Goal: Information Seeking & Learning: Learn about a topic

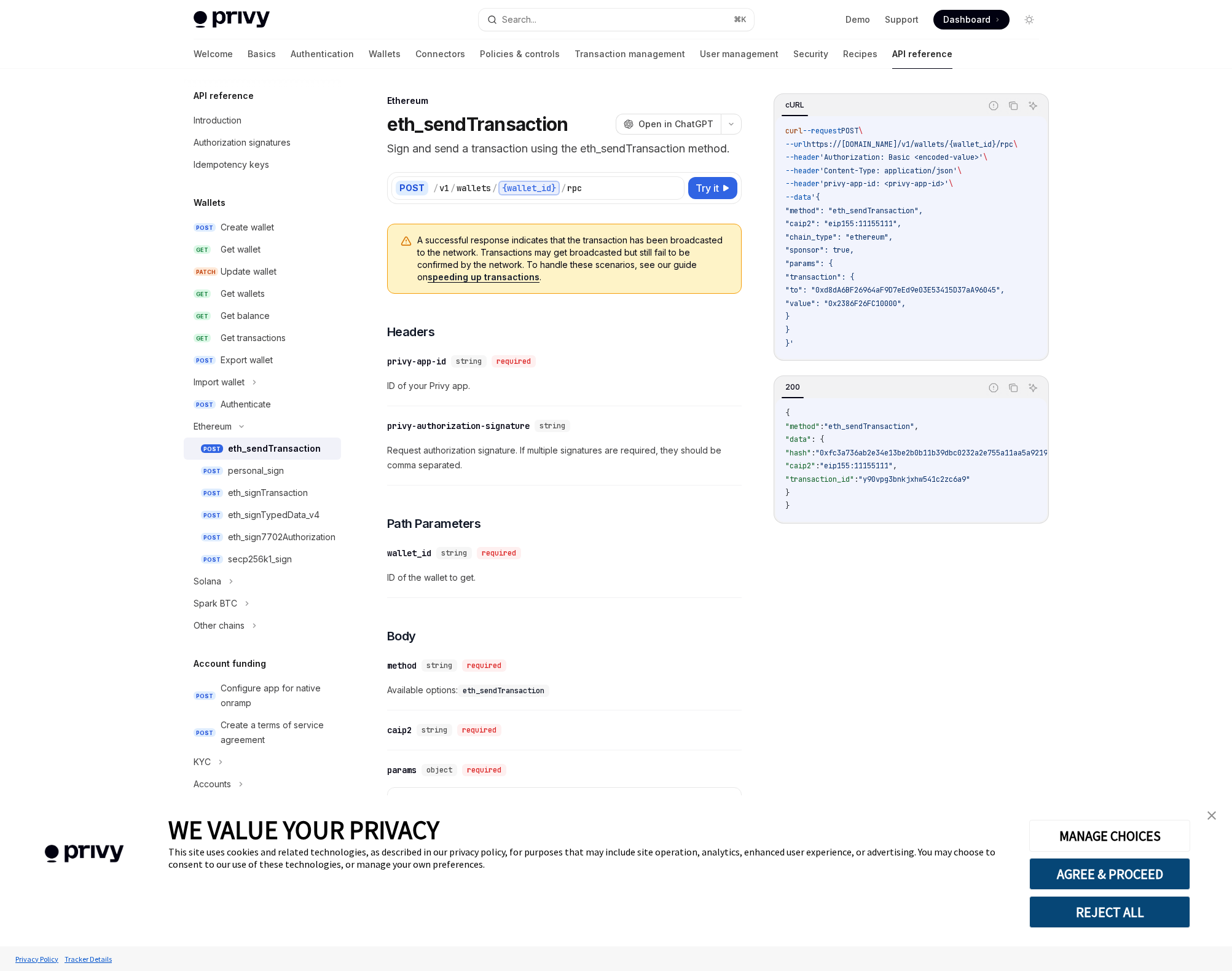
scroll to position [1038, 0]
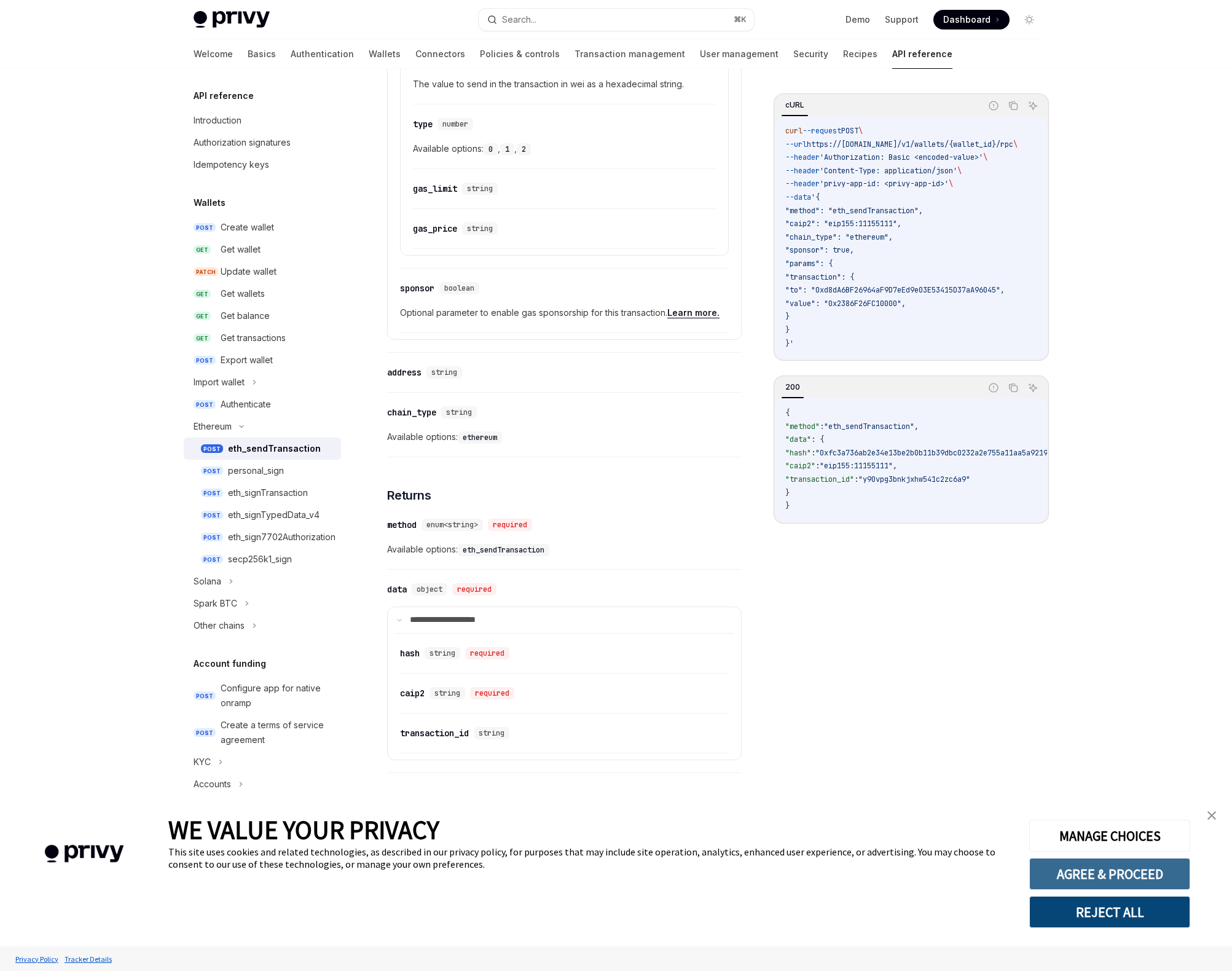
click at [1115, 870] on button "AGREE & PROCEED" at bounding box center [1109, 874] width 161 height 32
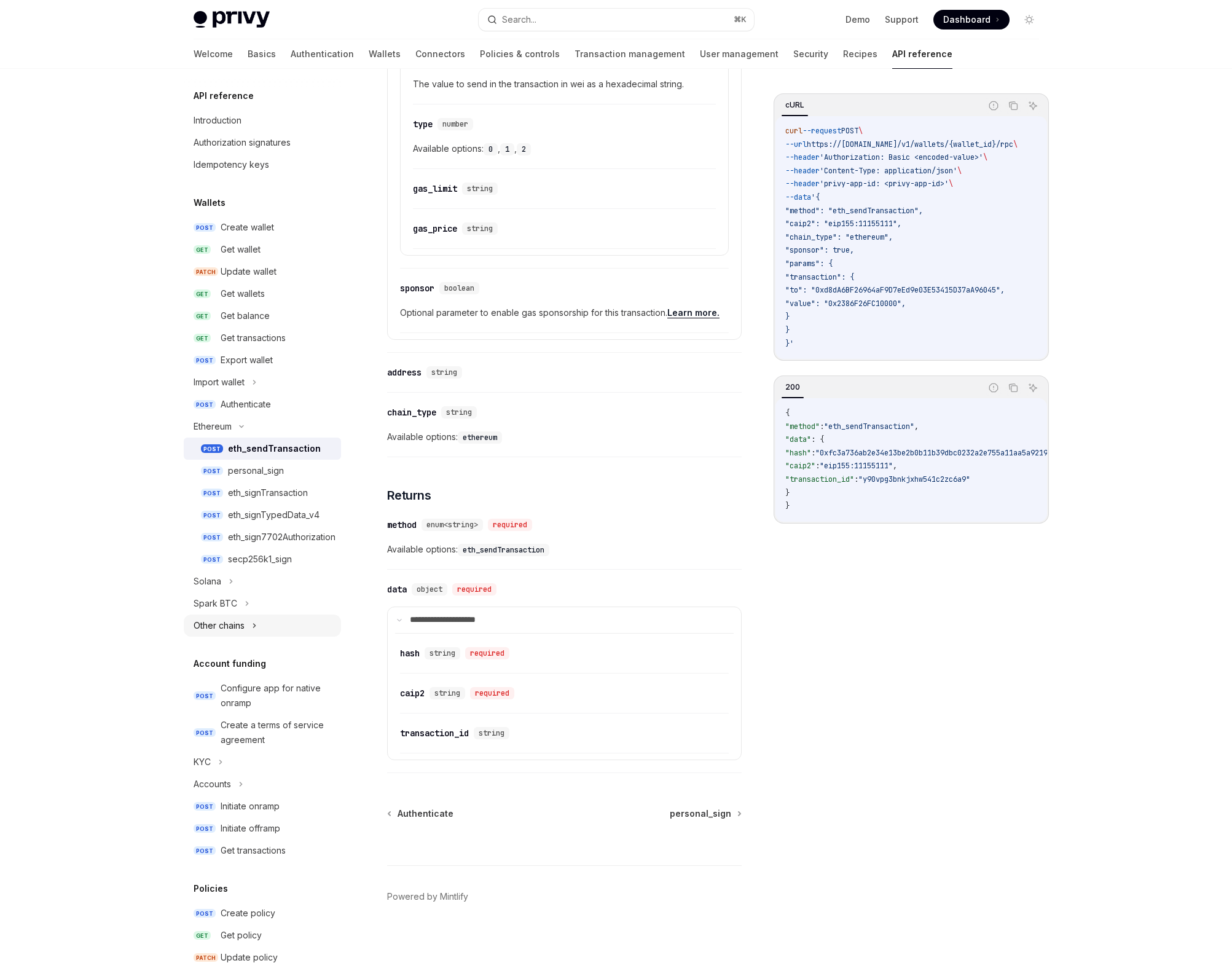
click at [250, 635] on div "Other chains" at bounding box center [262, 626] width 158 height 22
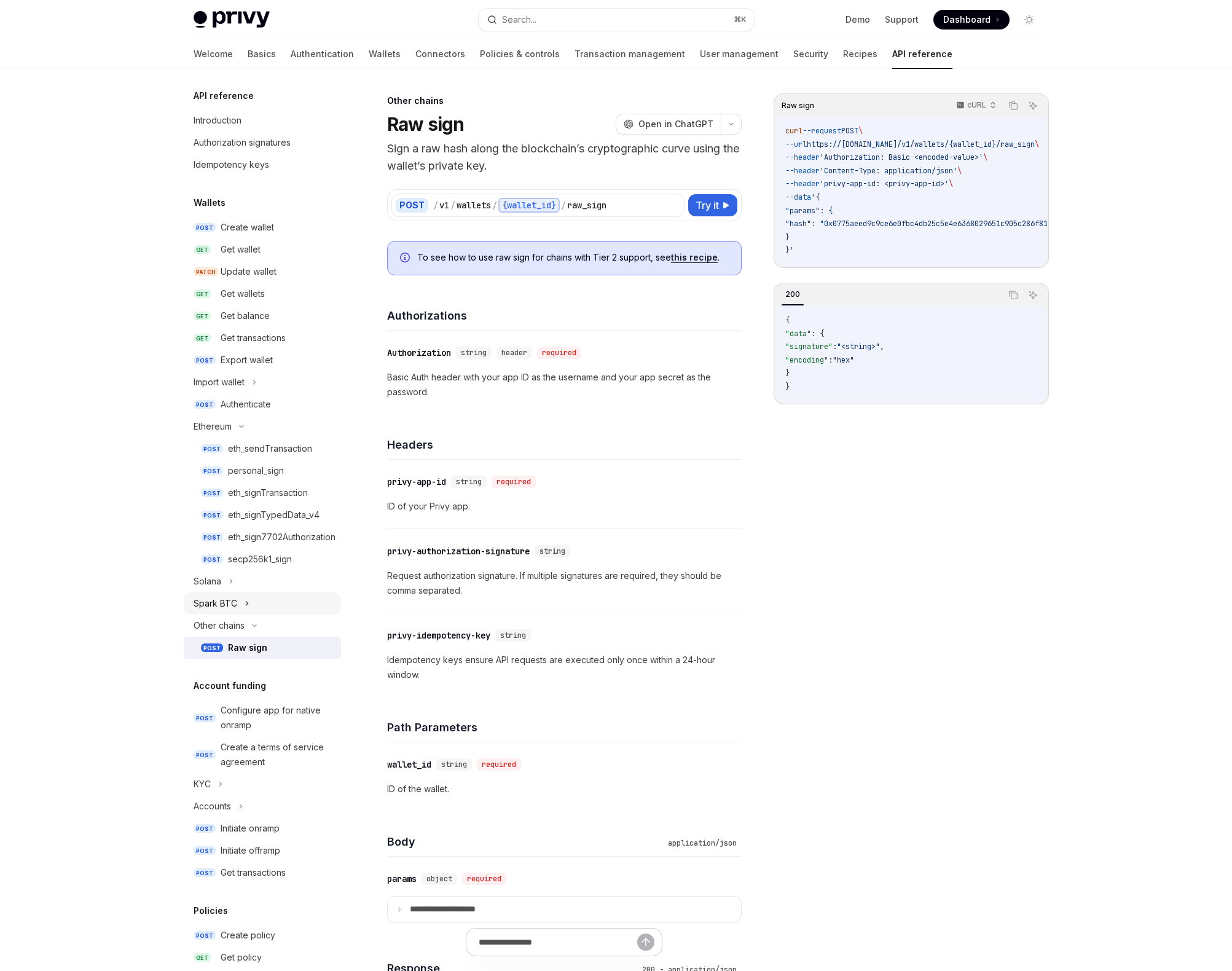
click at [238, 600] on div "Spark BTC" at bounding box center [262, 604] width 158 height 22
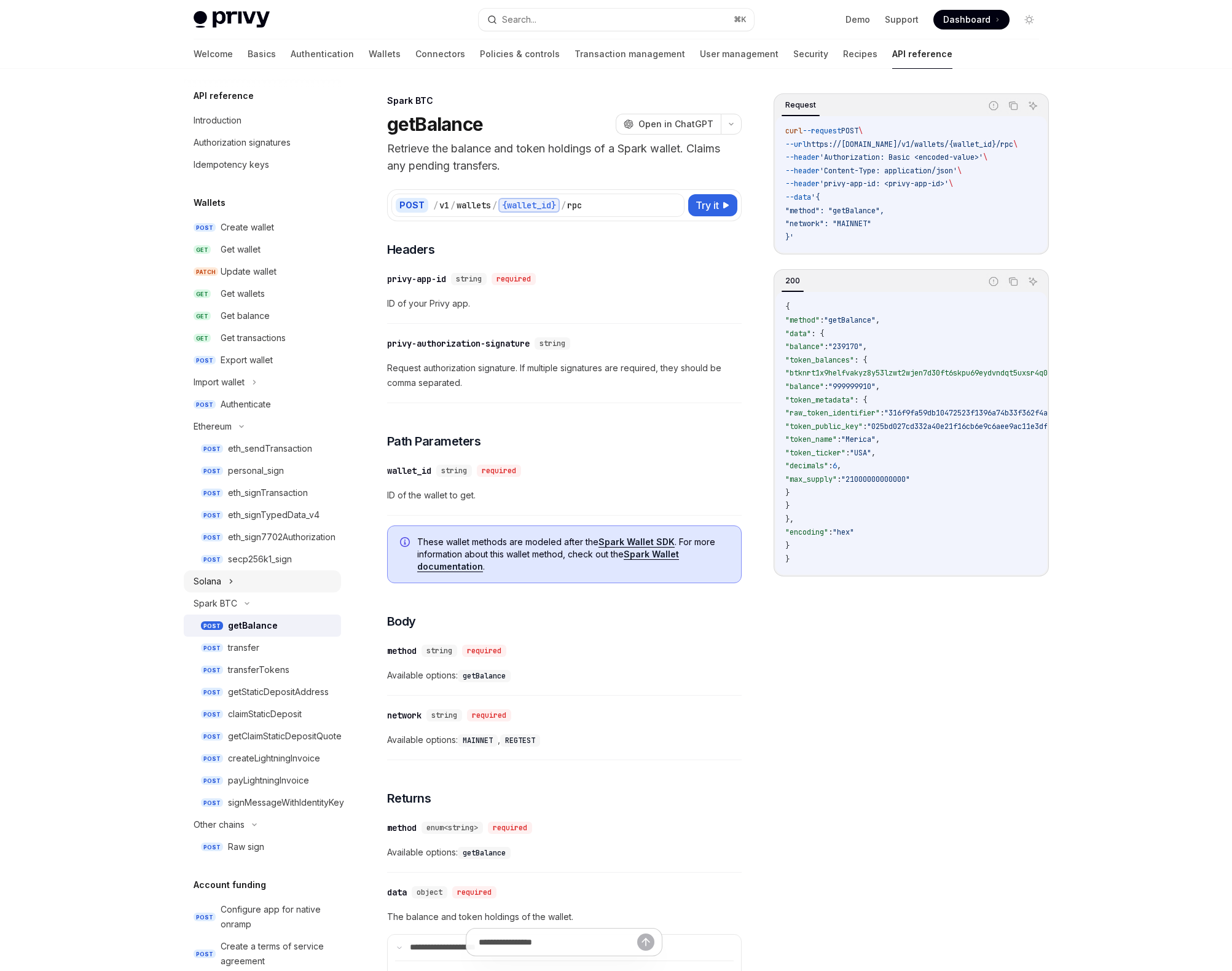
click at [240, 581] on div "Solana" at bounding box center [262, 582] width 158 height 22
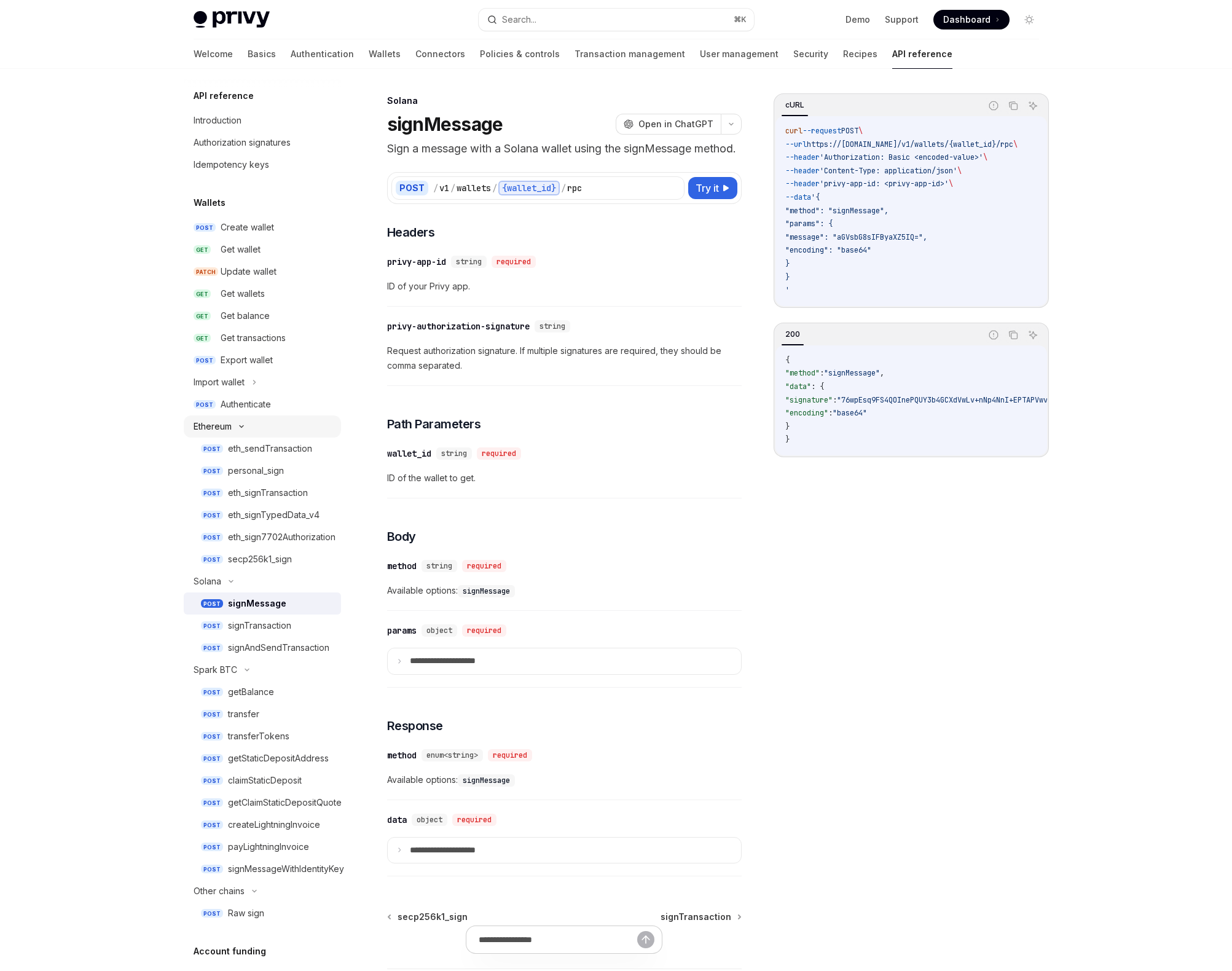
click at [226, 427] on div "Ethereum" at bounding box center [212, 427] width 38 height 15
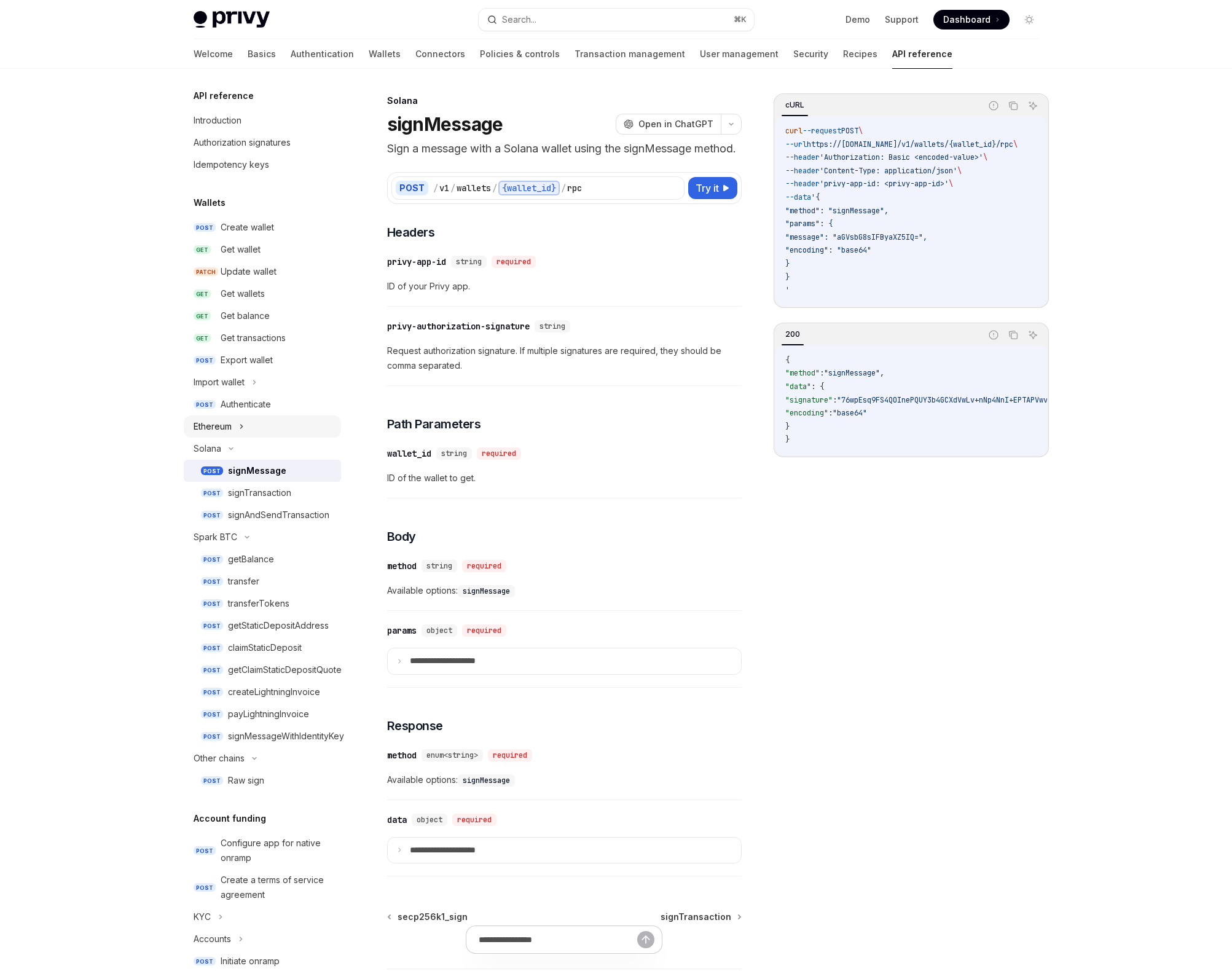
click at [226, 427] on div "Ethereum" at bounding box center [212, 427] width 38 height 15
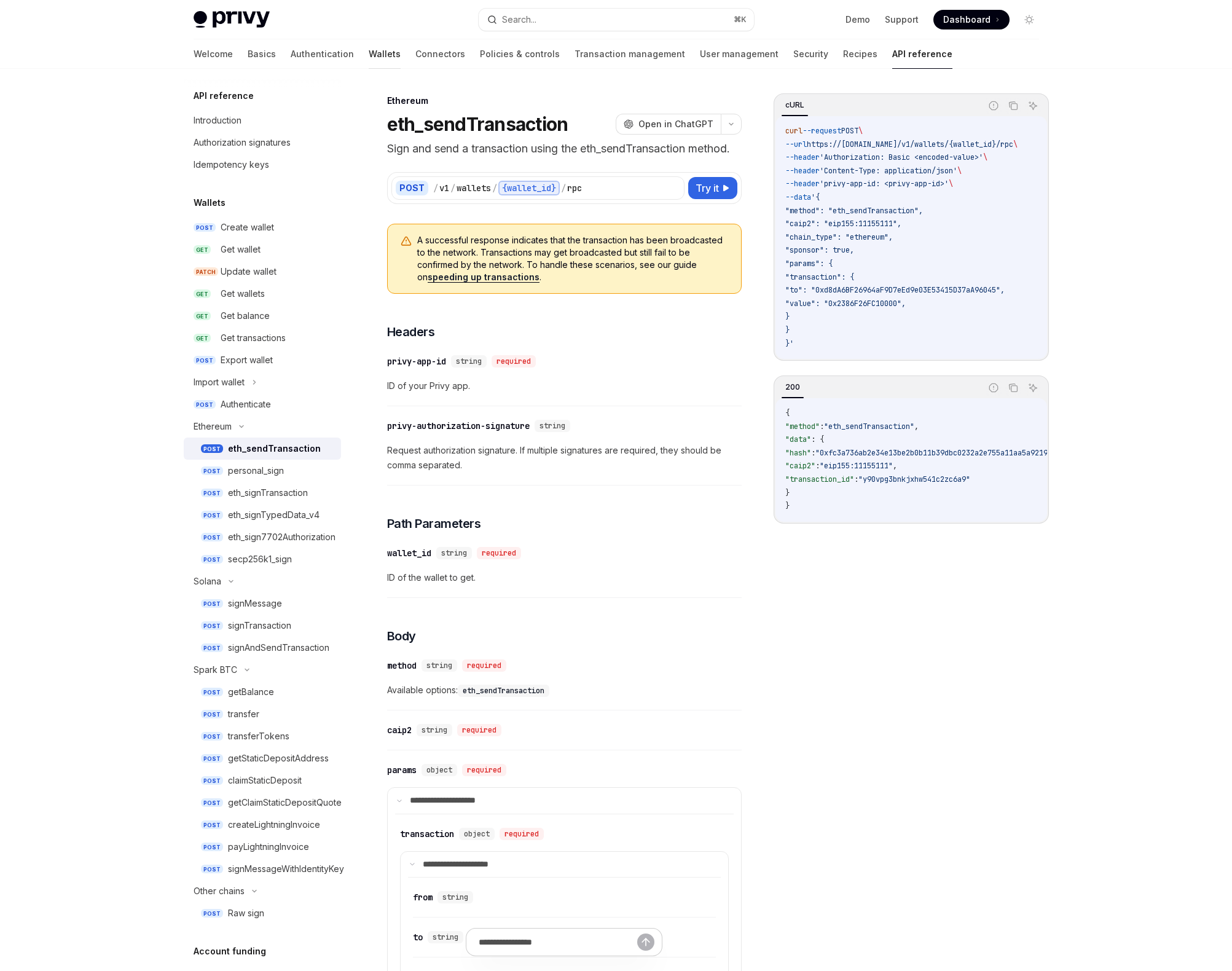
click at [368, 50] on link "Wallets" at bounding box center [384, 54] width 32 height 29
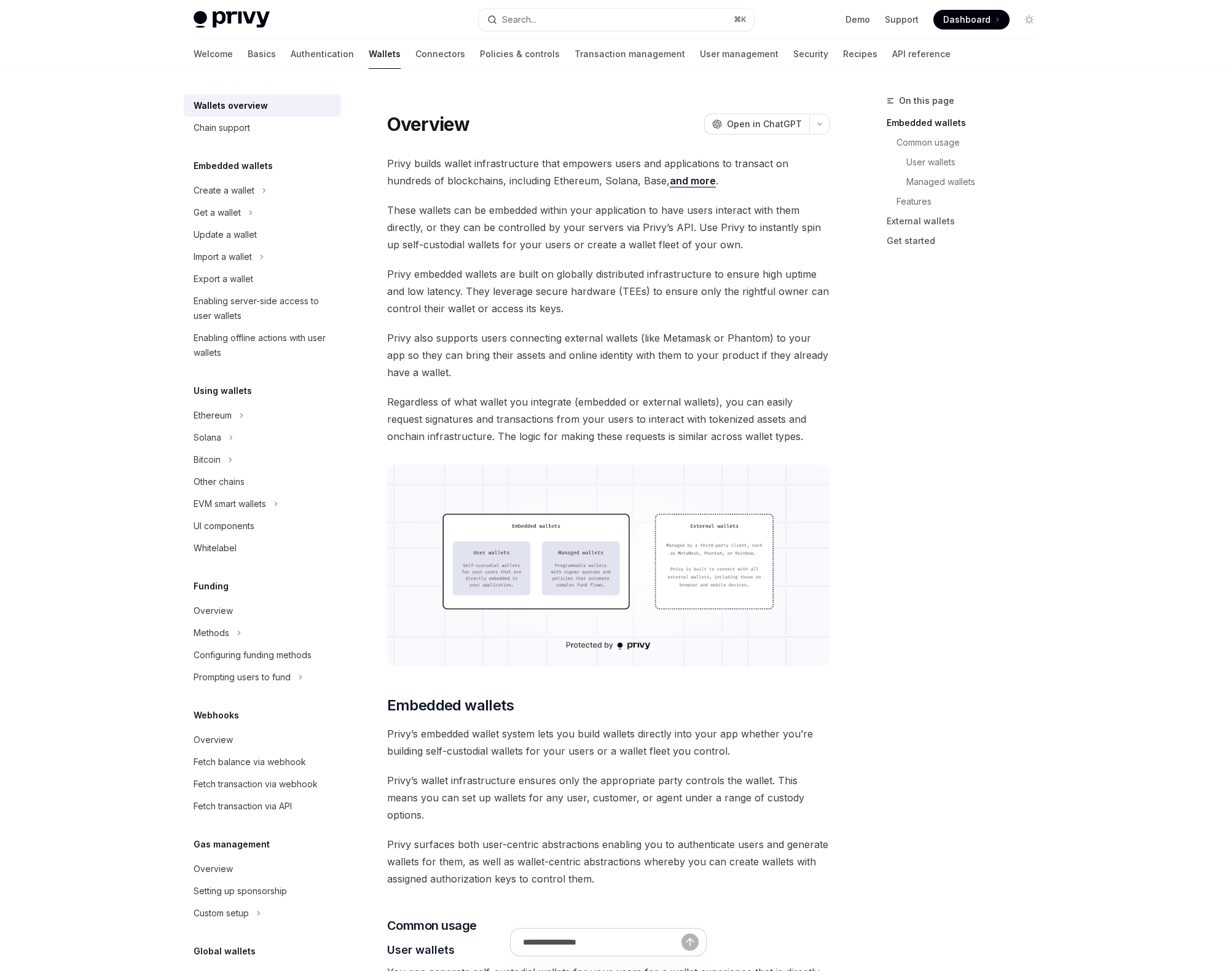
click at [669, 182] on link "and more" at bounding box center [693, 181] width 46 height 13
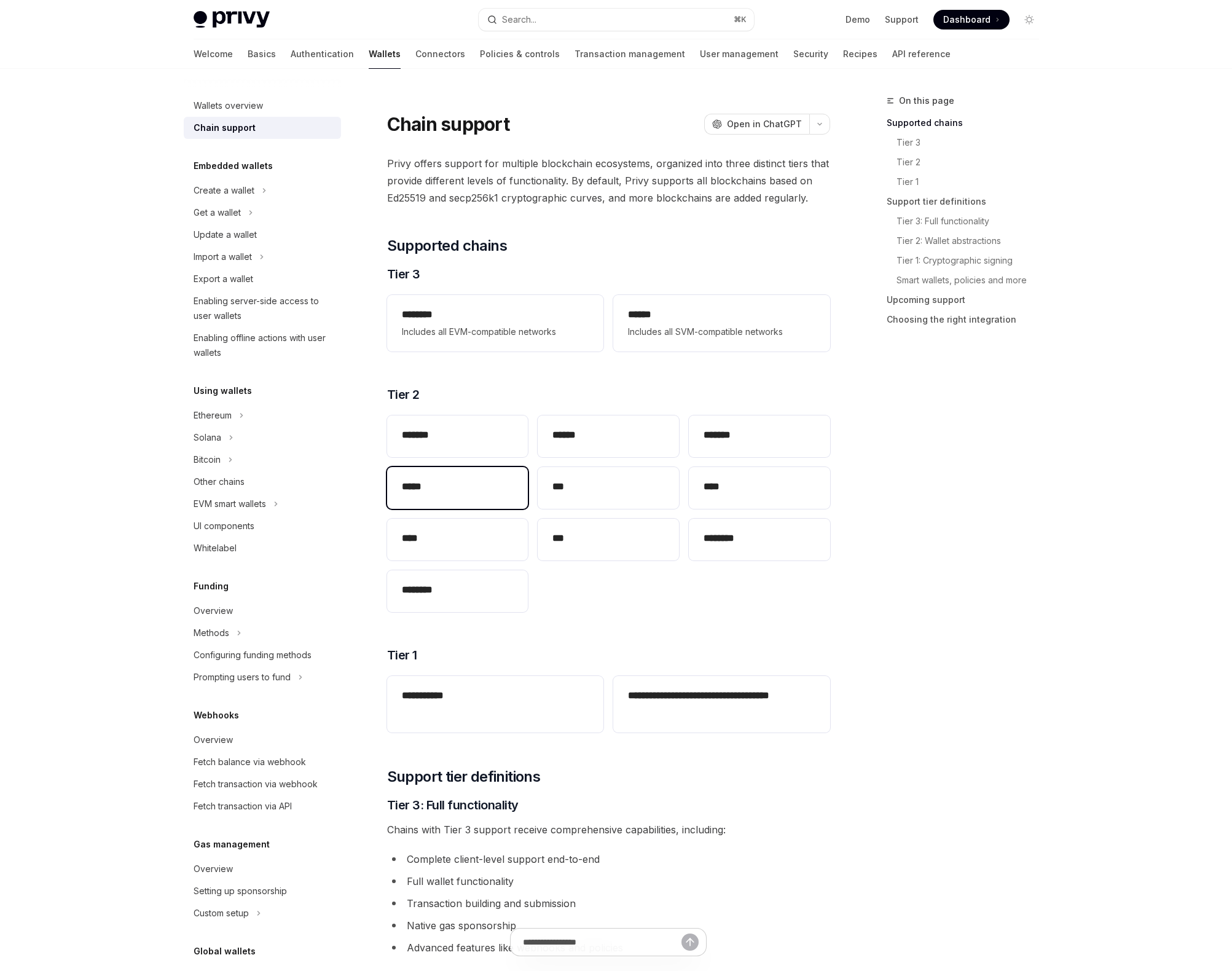
click at [456, 474] on div "*****" at bounding box center [457, 488] width 141 height 42
type textarea "*"
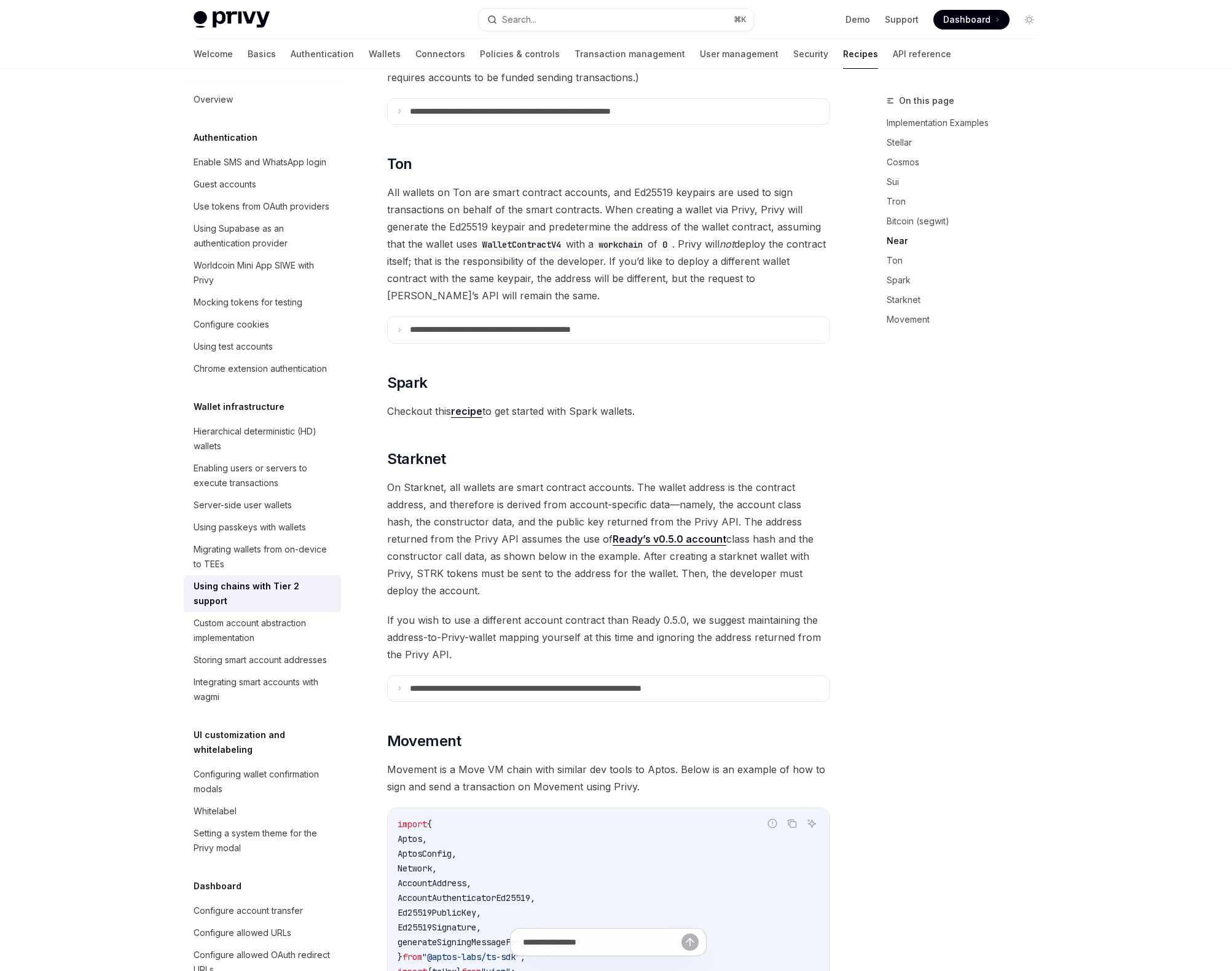
scroll to position [1320, 0]
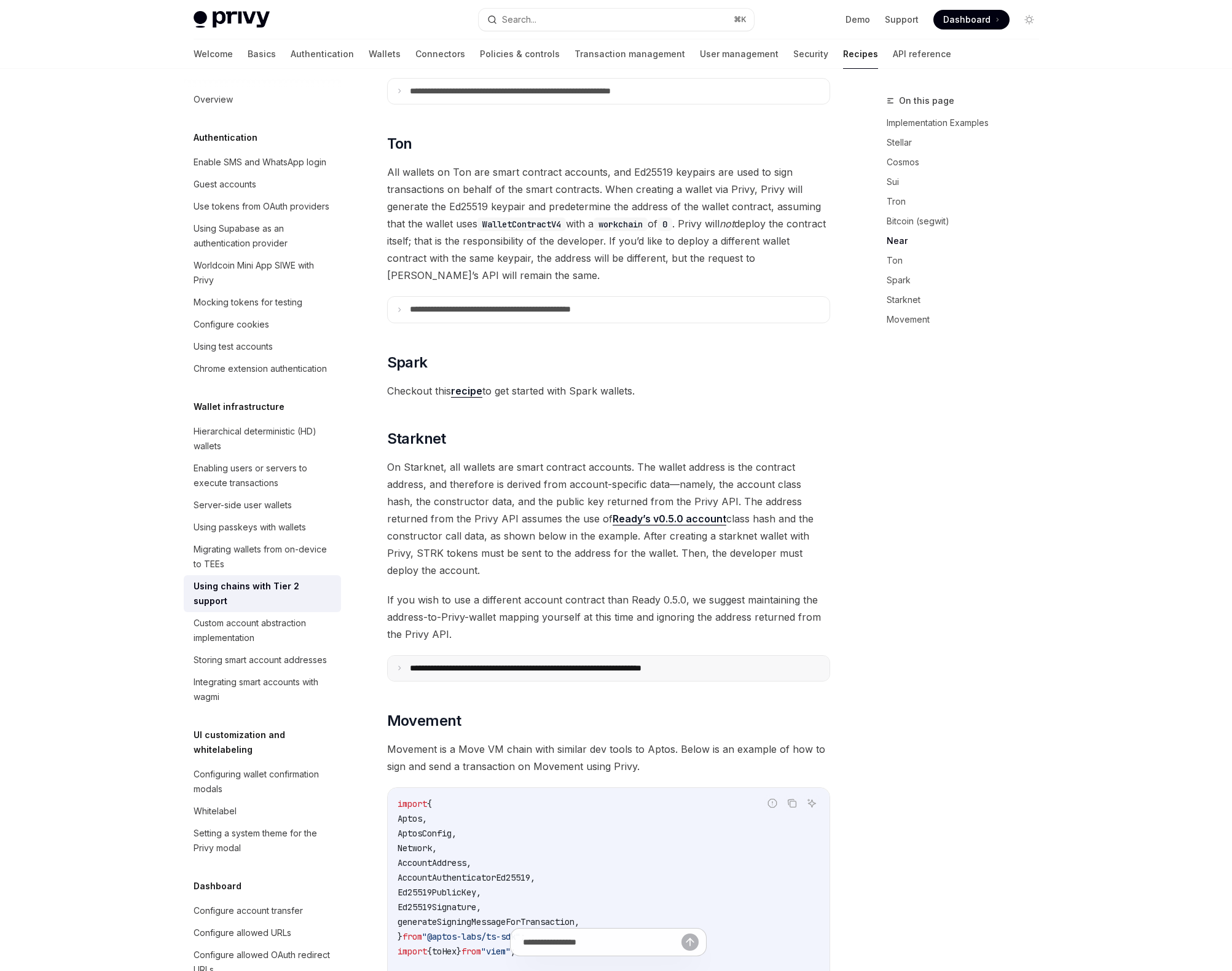
click at [400, 665] on icon at bounding box center [399, 668] width 6 height 6
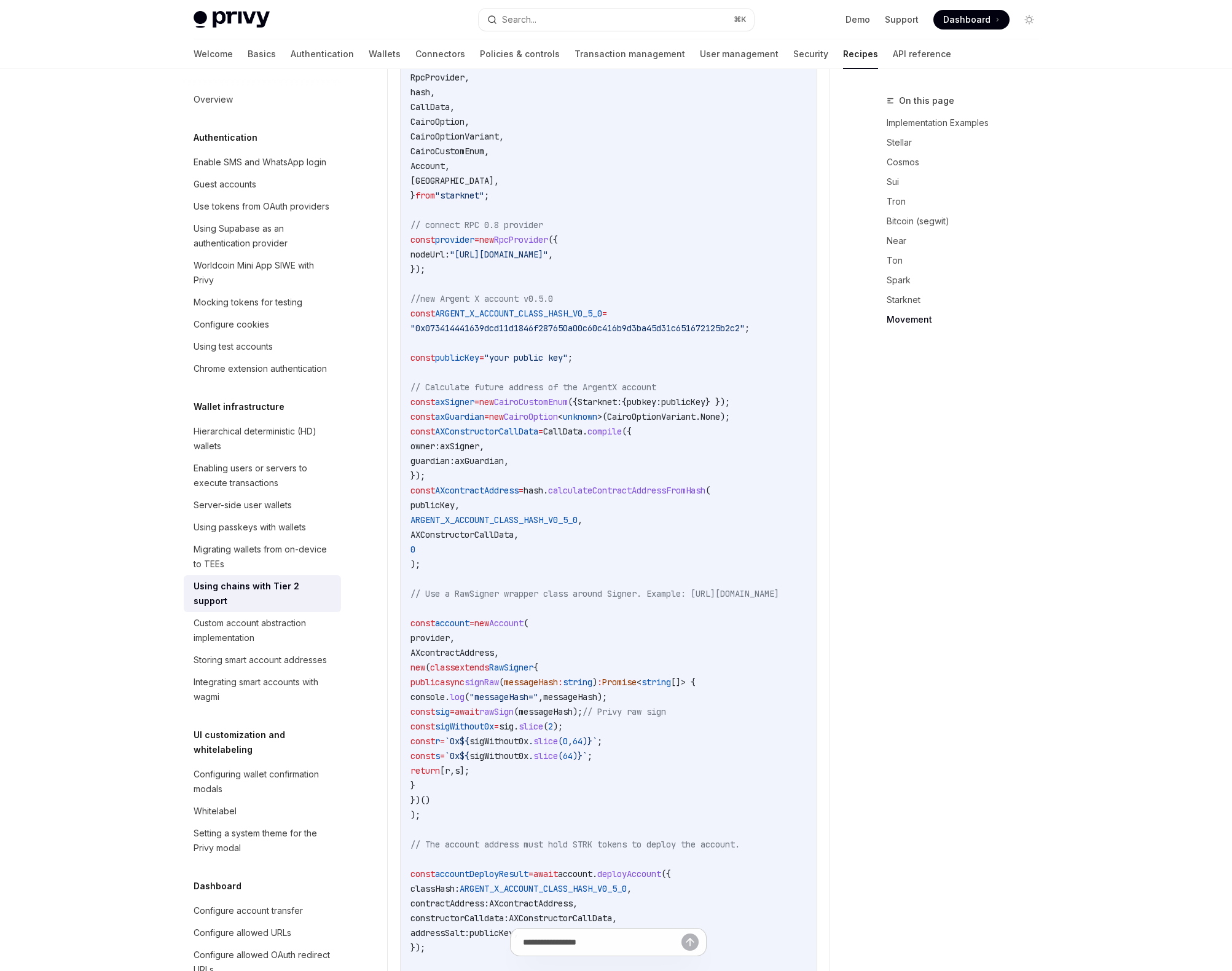
scroll to position [1724, 0]
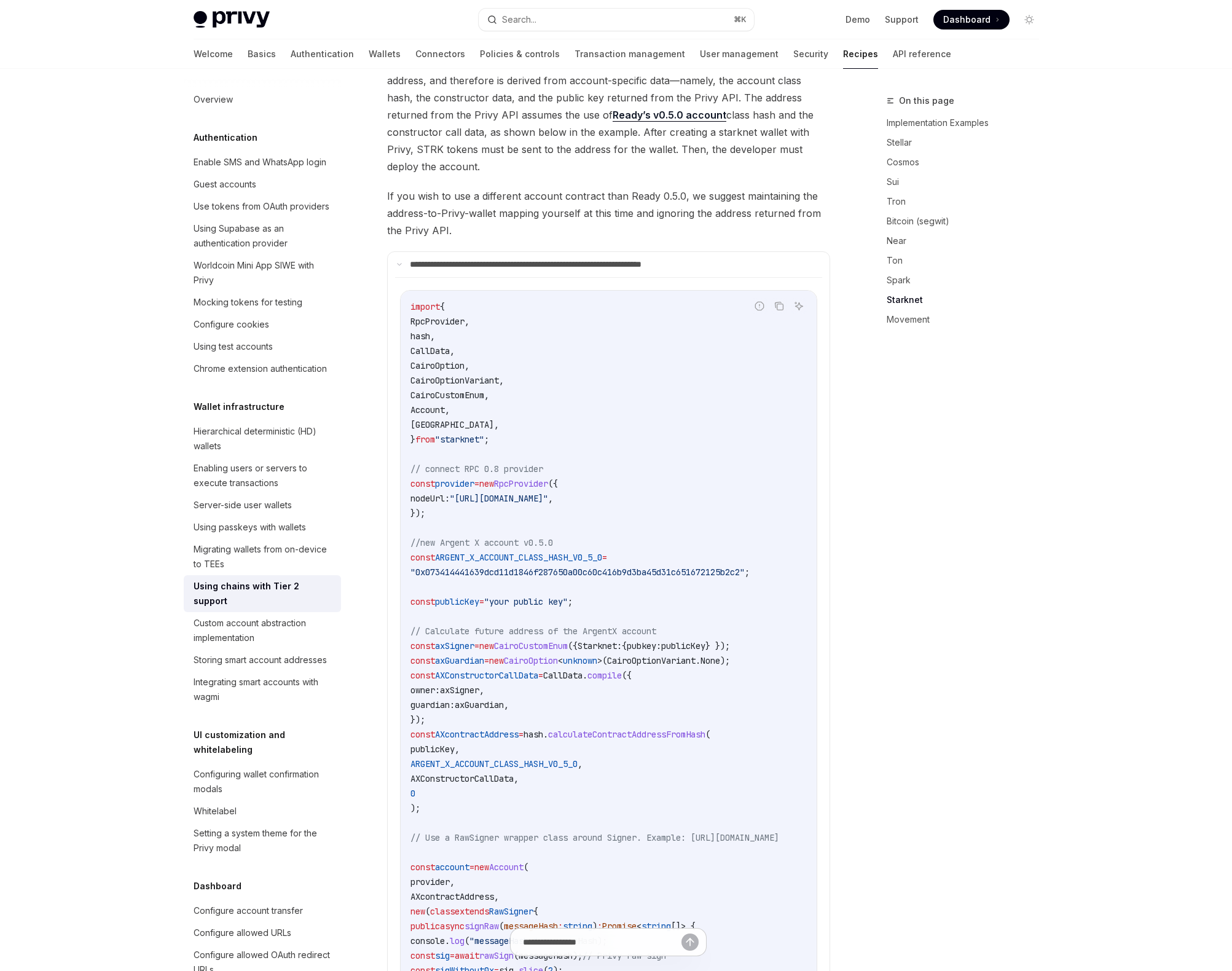
click at [471, 434] on span ""starknet"" at bounding box center [459, 440] width 49 height 11
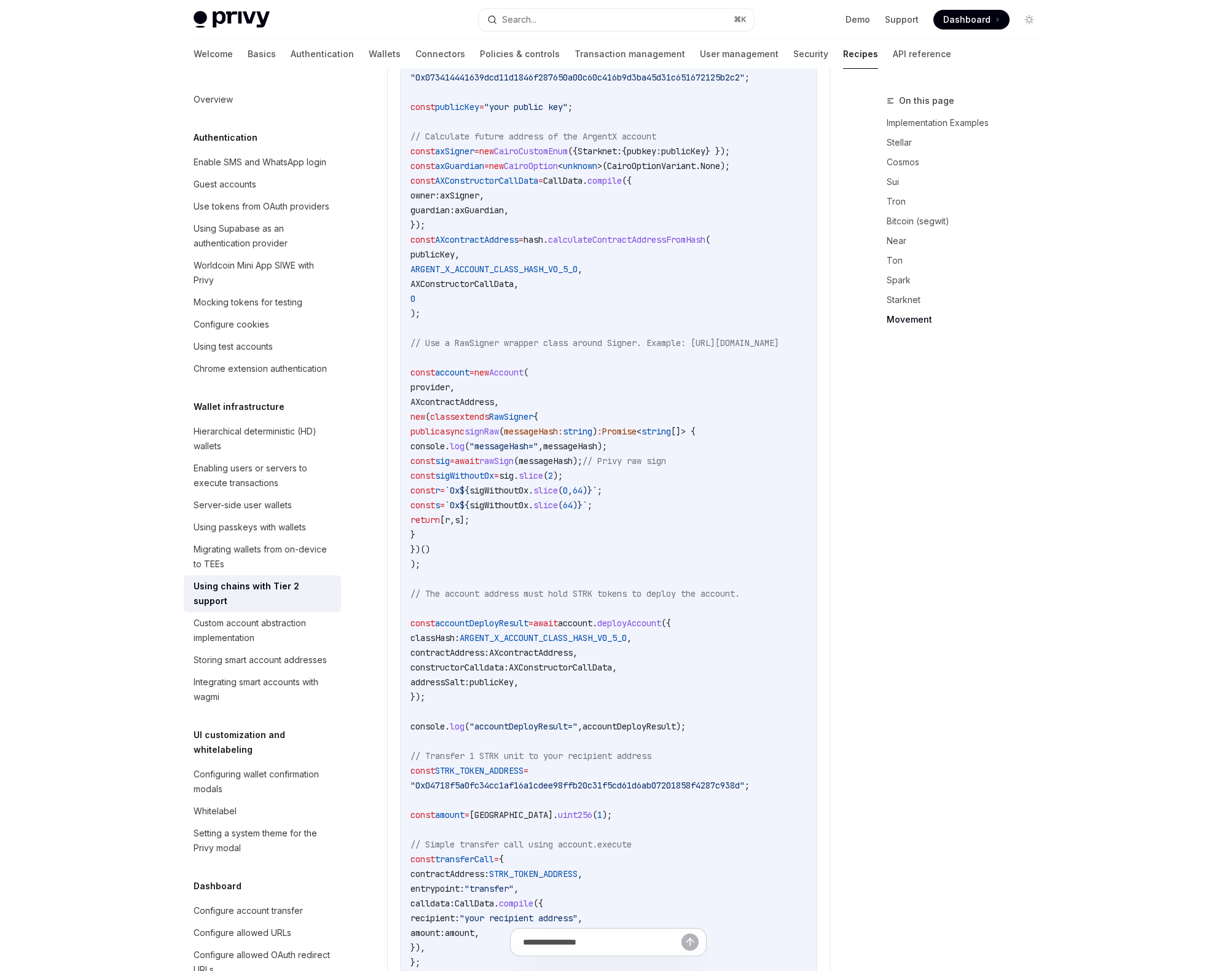
scroll to position [2227, 0]
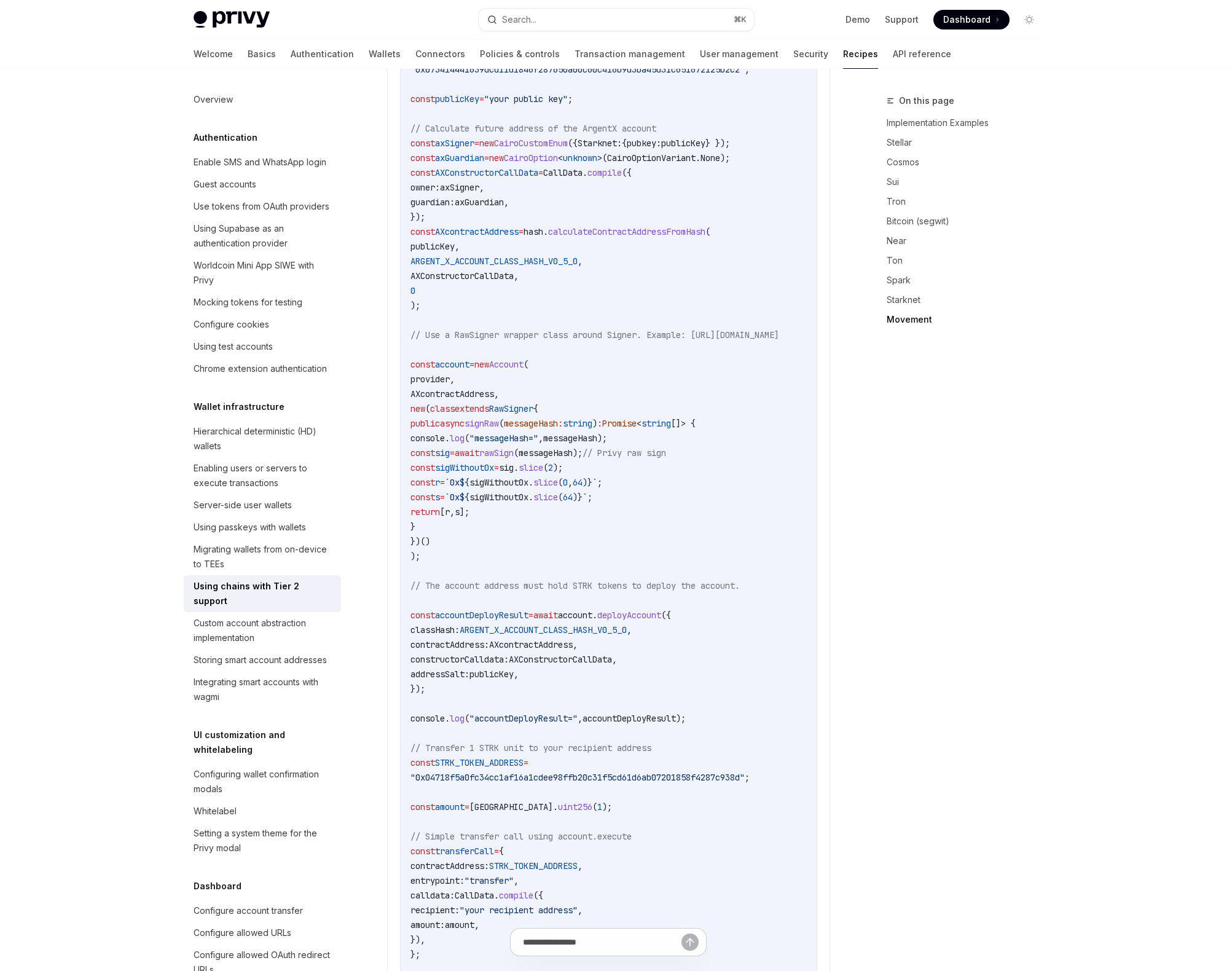
click at [935, 503] on div "On this page Implementation Examples Stellar Cosmos Sui Tron Bitcoin (segwit) N…" at bounding box center [956, 532] width 187 height 878
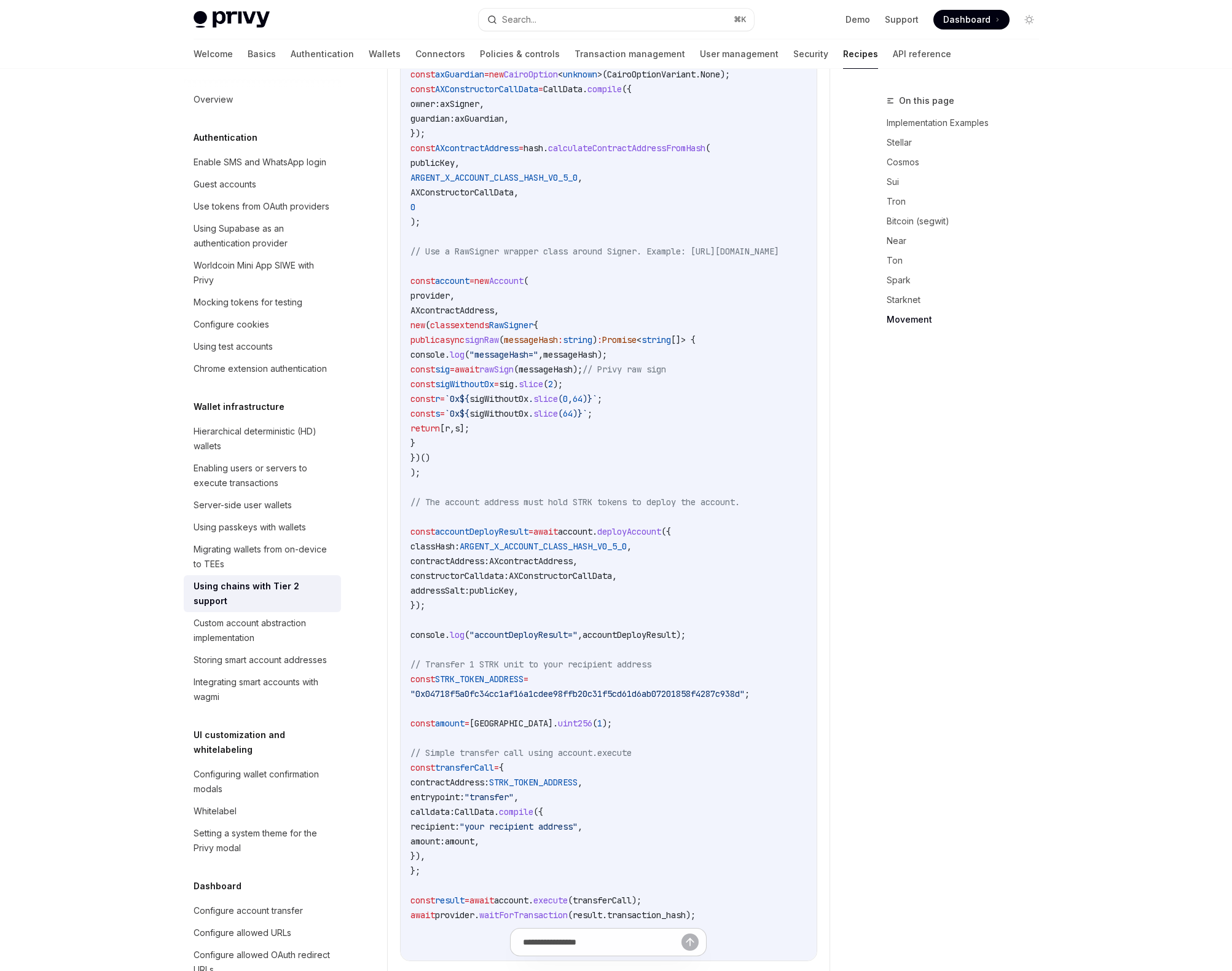
scroll to position [2310, 0]
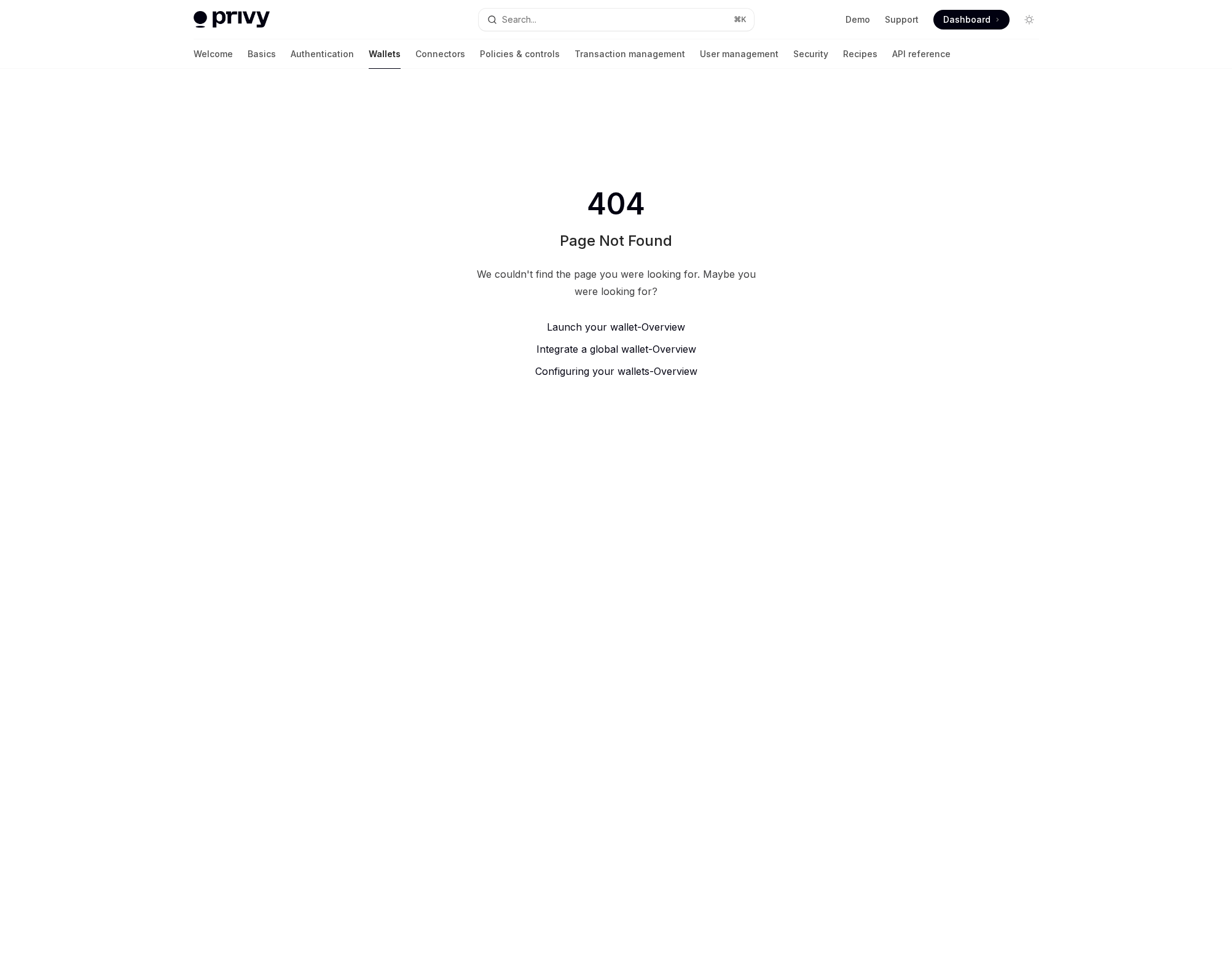
click at [368, 56] on link "Wallets" at bounding box center [384, 54] width 32 height 29
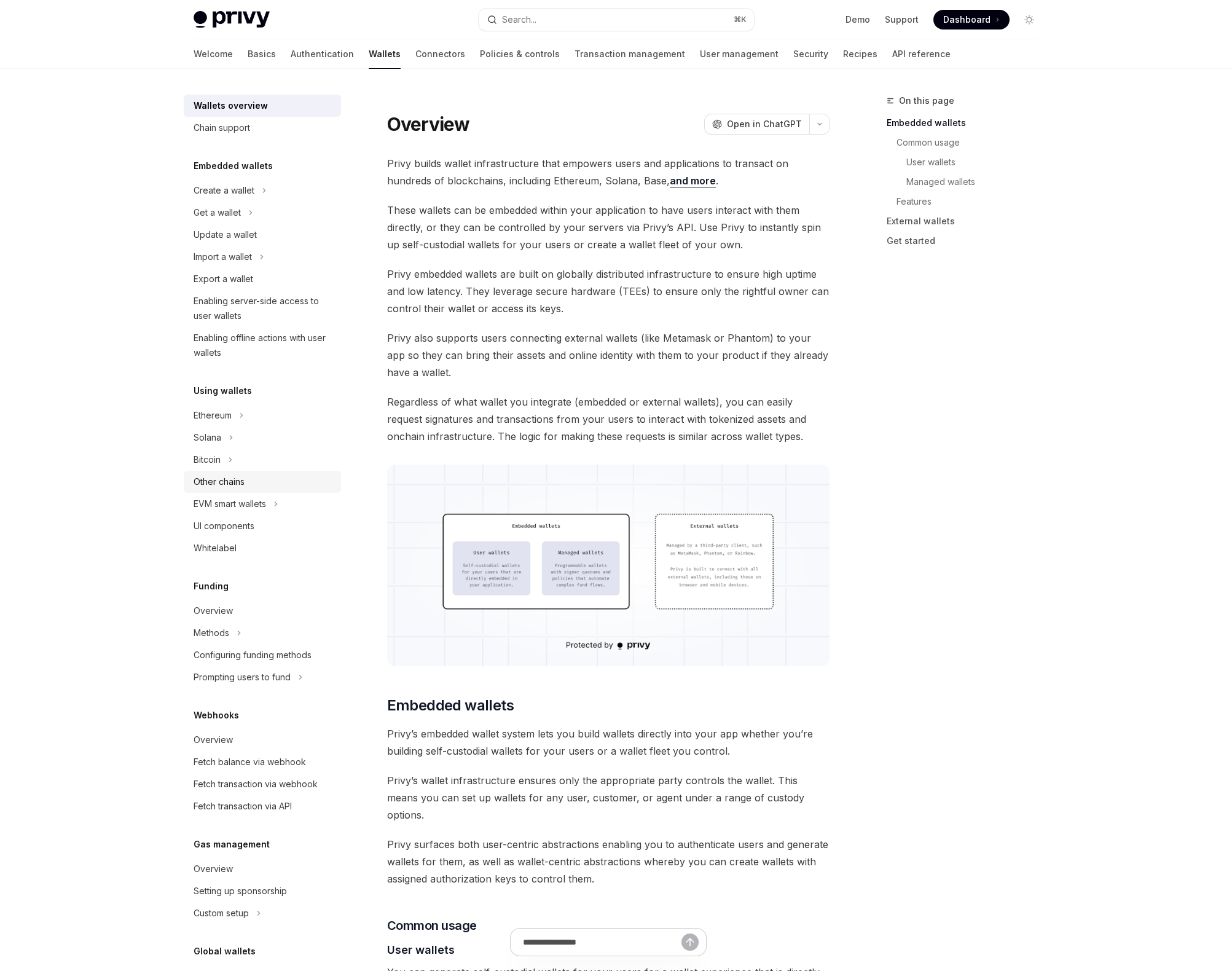
click at [214, 484] on div "Other chains" at bounding box center [219, 482] width 51 height 15
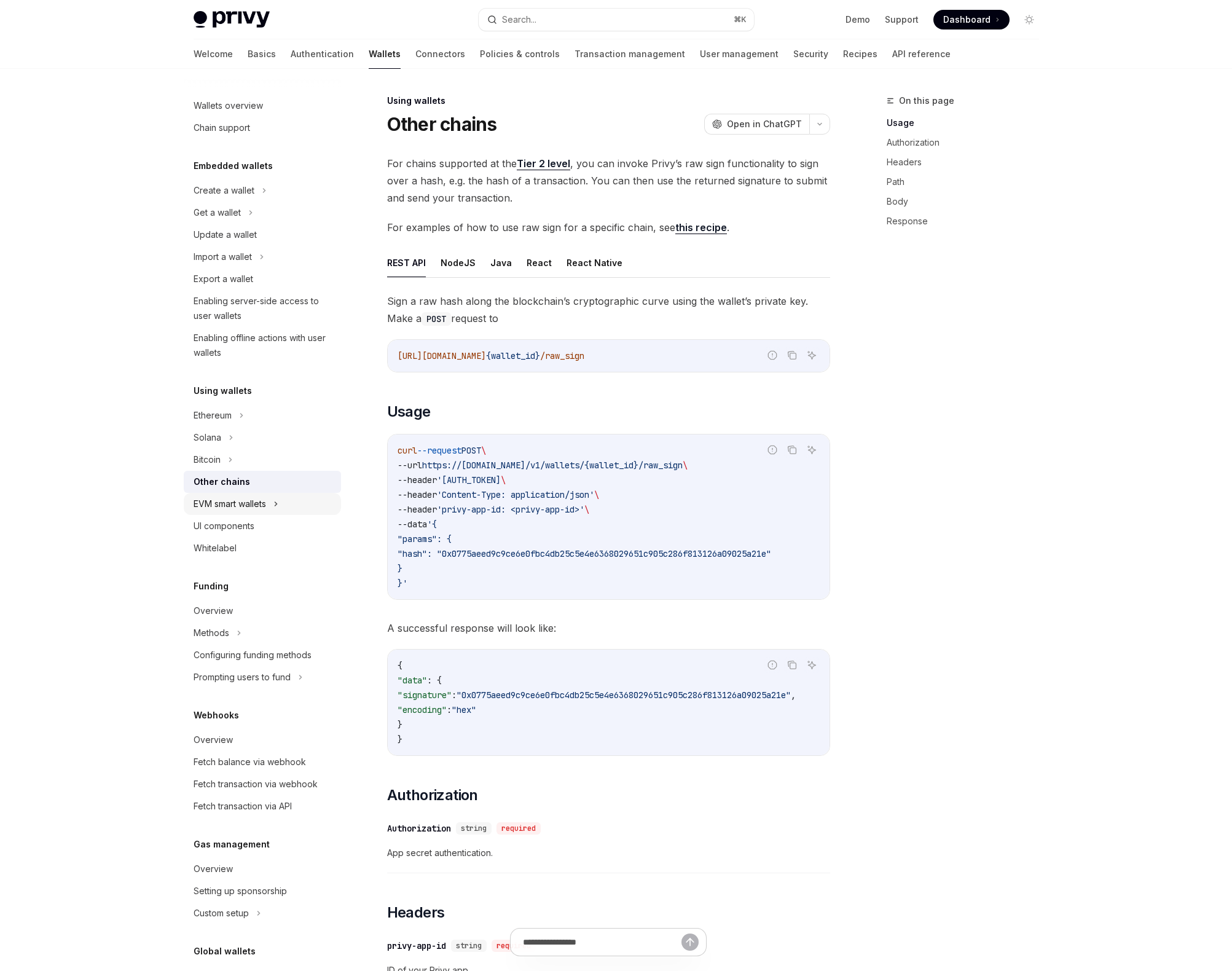
click at [227, 508] on div "EVM smart wallets" at bounding box center [229, 504] width 72 height 15
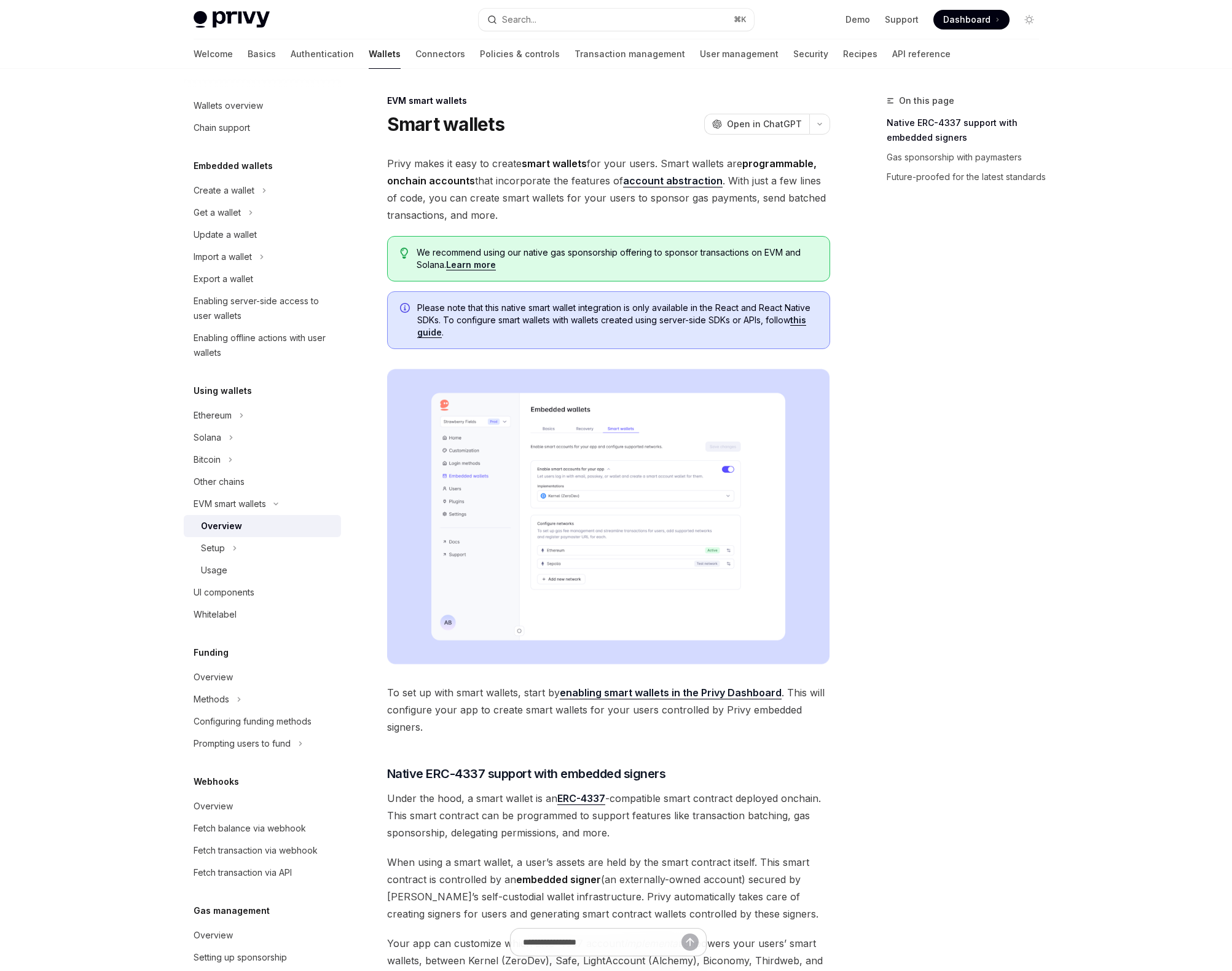
click at [222, 392] on h5 "Using wallets" at bounding box center [223, 391] width 58 height 15
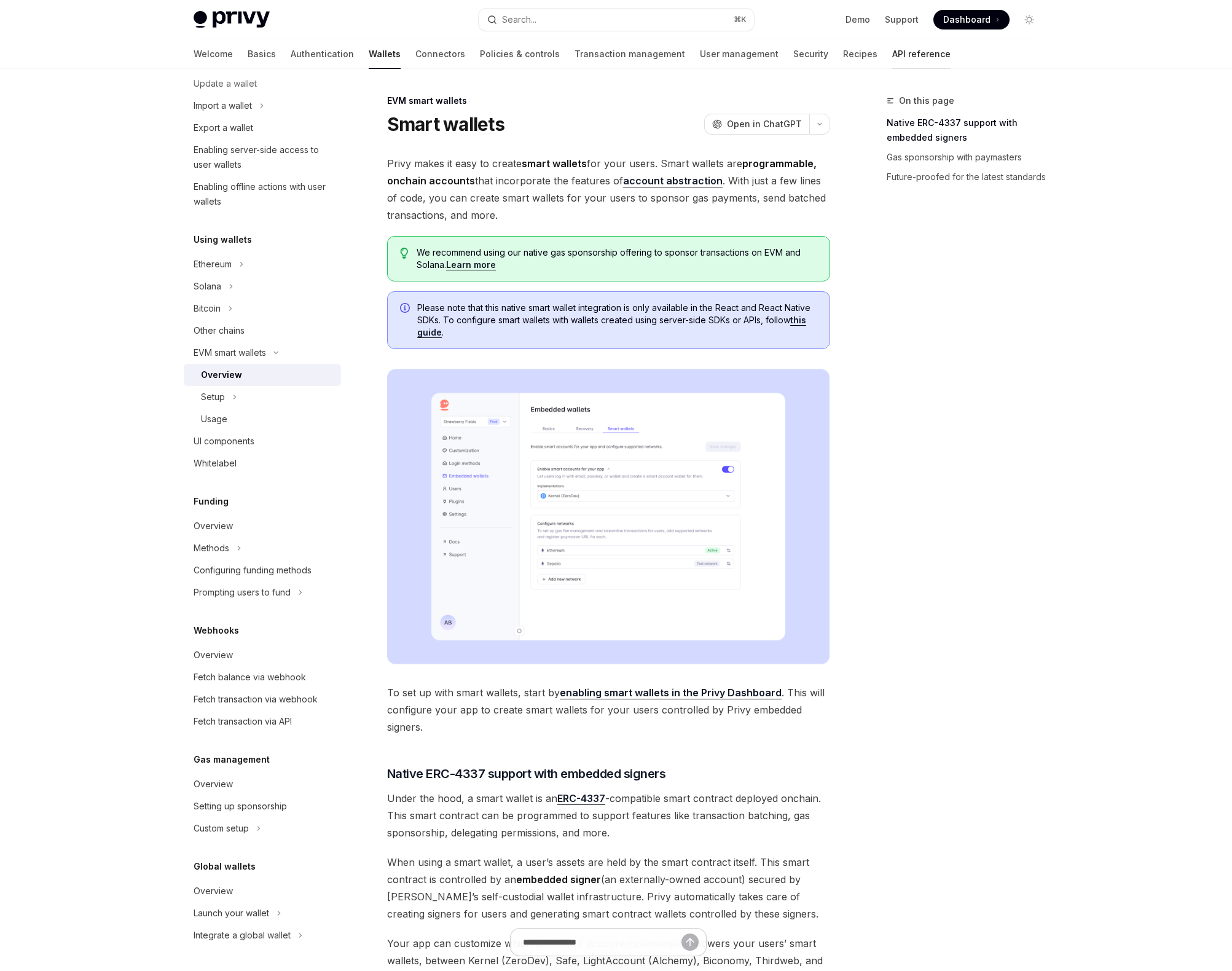
click at [892, 49] on link "API reference" at bounding box center [921, 54] width 58 height 29
type textarea "*"
